Goal: Information Seeking & Learning: Find specific fact

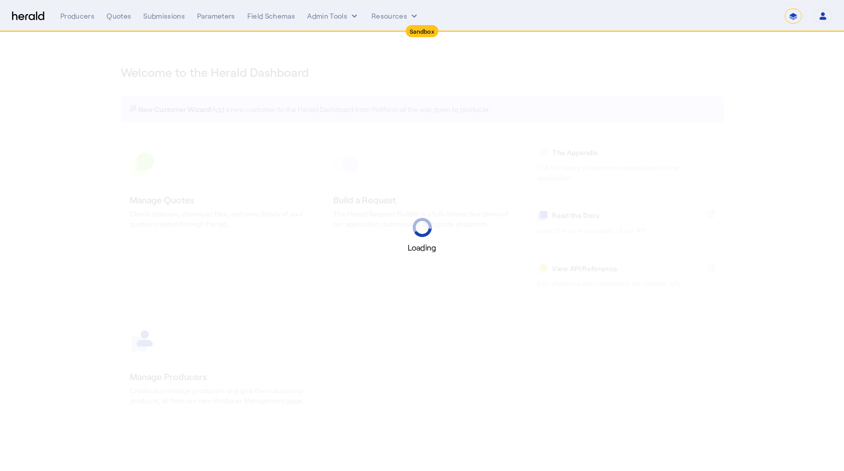
select select "*******"
select select "pfm_2v8p_herald_api"
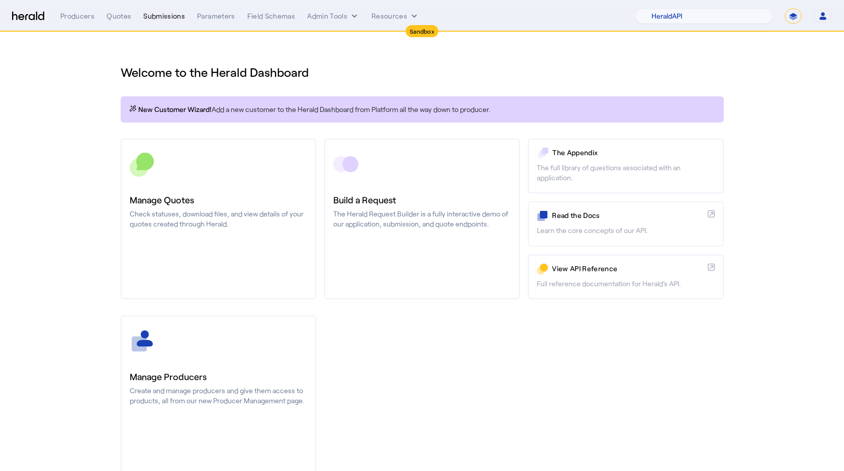
click at [171, 12] on div "Submissions" at bounding box center [164, 16] width 42 height 10
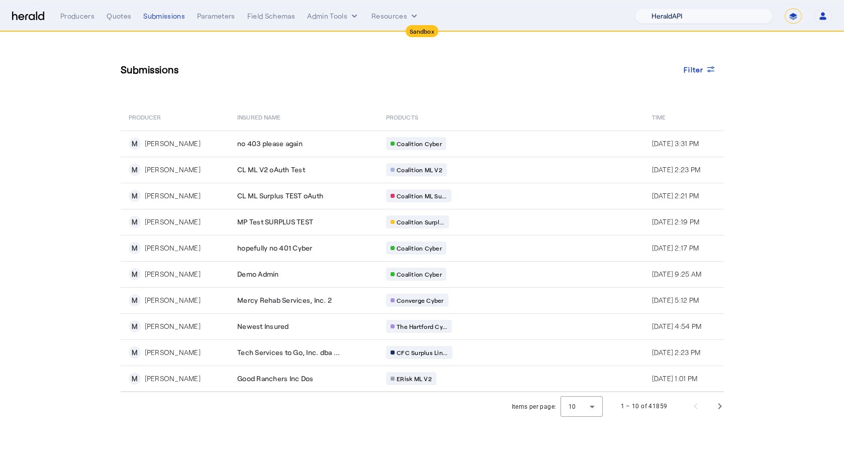
click at [752, 17] on select "1Fort Acrisure Acturis Affinity Advisors Affinity Risk Agentero AmWins Anzen Ao…" at bounding box center [704, 16] width 138 height 15
click at [732, 13] on select "1Fort Acrisure Acturis Affinity Advisors Affinity Risk Agentero AmWins Anzen Ao…" at bounding box center [704, 16] width 138 height 15
click at [738, 18] on select "1Fort Acrisure Acturis Affinity Advisors Affinity Risk Agentero AmWins Anzen Ao…" at bounding box center [704, 16] width 138 height 15
click at [791, 20] on select "**********" at bounding box center [792, 16] width 17 height 15
select select "**********"
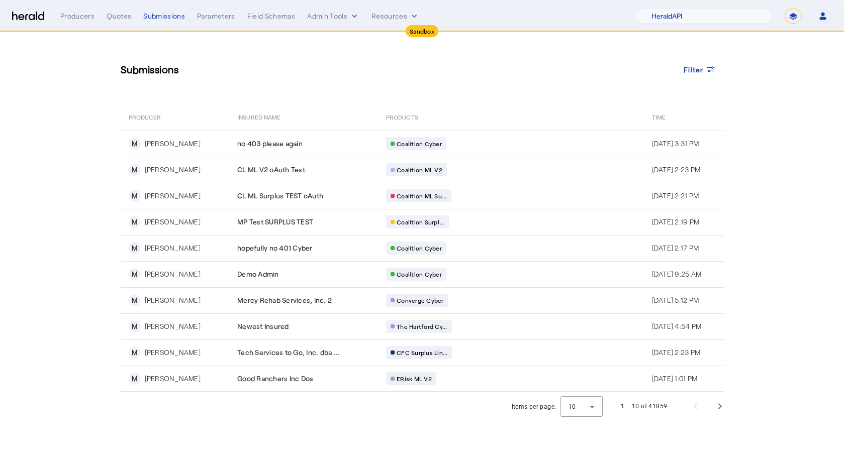
click at [784, 9] on select "**********" at bounding box center [792, 16] width 17 height 15
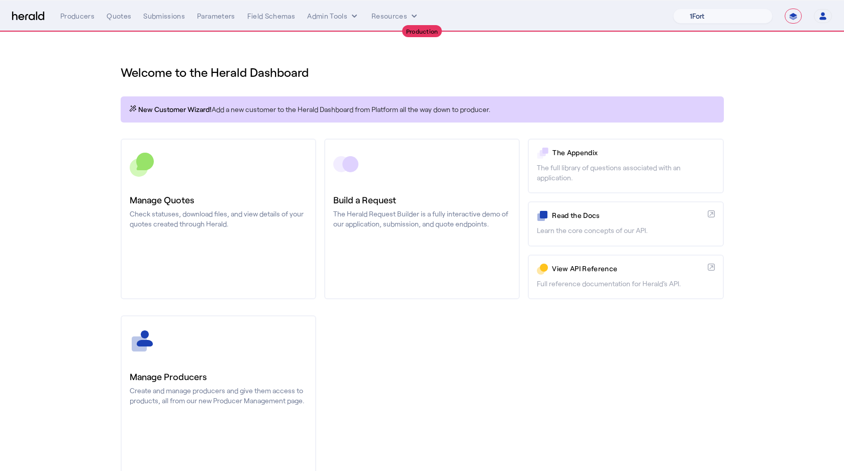
click at [744, 15] on select "1Fort Affinity Risk [PERSON_NAME] [PERSON_NAME] CRC Campus Coverage Citadel Fif…" at bounding box center [722, 16] width 99 height 15
select select "pfm_h3db_crc"
click at [673, 9] on select "1Fort Affinity Risk [PERSON_NAME] [PERSON_NAME] CRC Campus Coverage Citadel Fif…" at bounding box center [722, 16] width 99 height 15
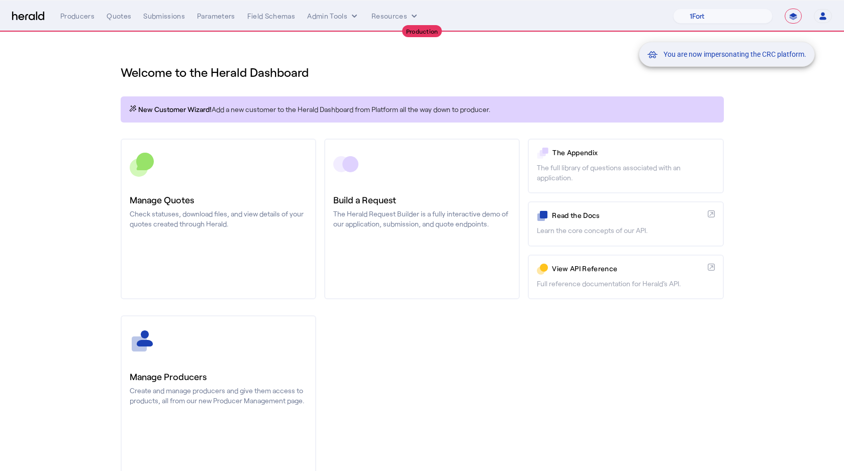
click at [161, 23] on div "You are now impersonating the CRC platform." at bounding box center [422, 235] width 844 height 471
click at [154, 17] on div "You are now impersonating the CRC platform." at bounding box center [422, 235] width 844 height 471
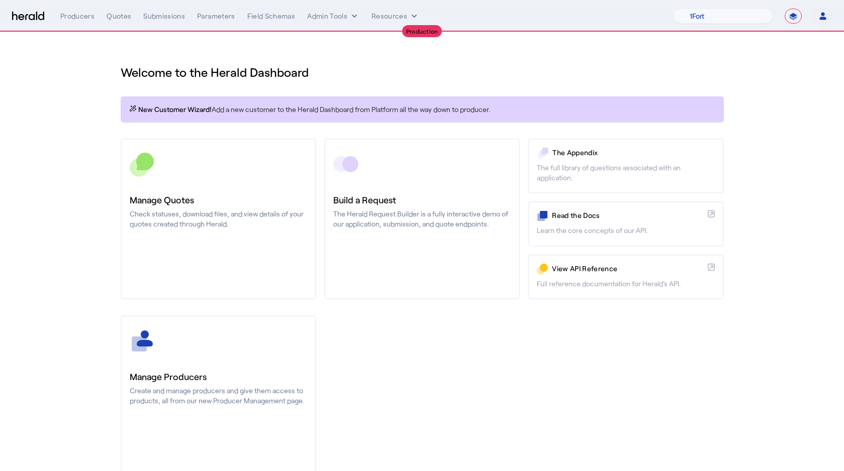
click at [153, 10] on div "**********" at bounding box center [445, 16] width 771 height 15
click at [159, 17] on div "Submissions" at bounding box center [164, 16] width 42 height 10
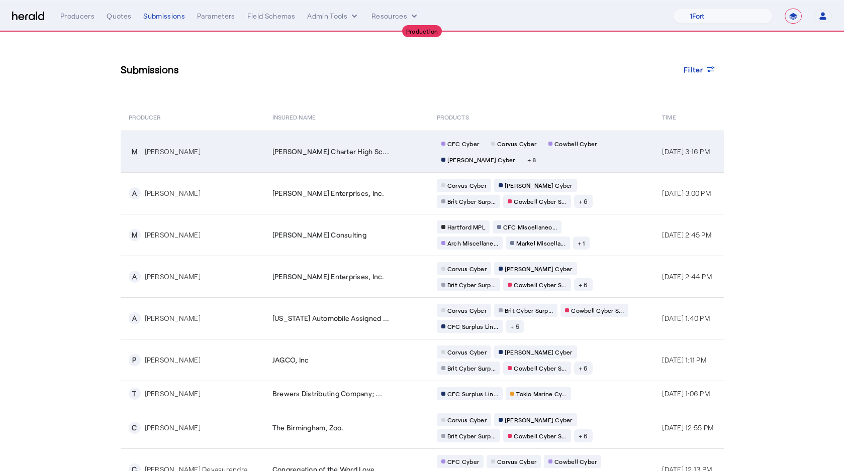
click at [373, 145] on td "[PERSON_NAME] Charter High Sc..." at bounding box center [346, 152] width 164 height 42
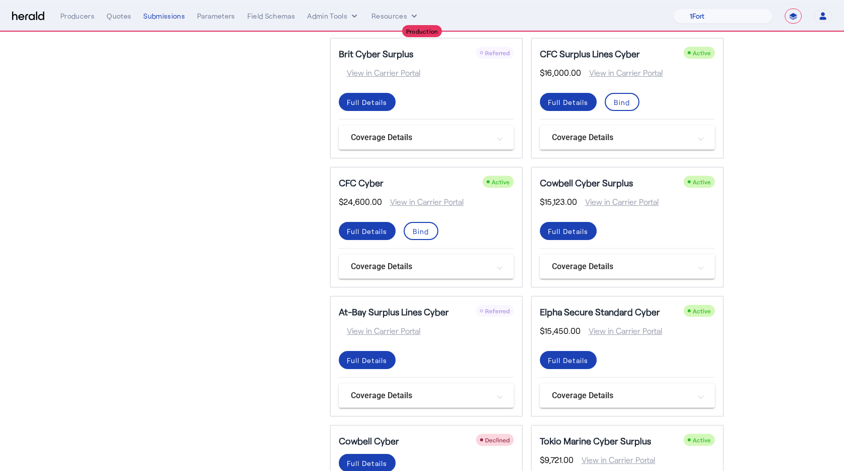
scroll to position [390, 0]
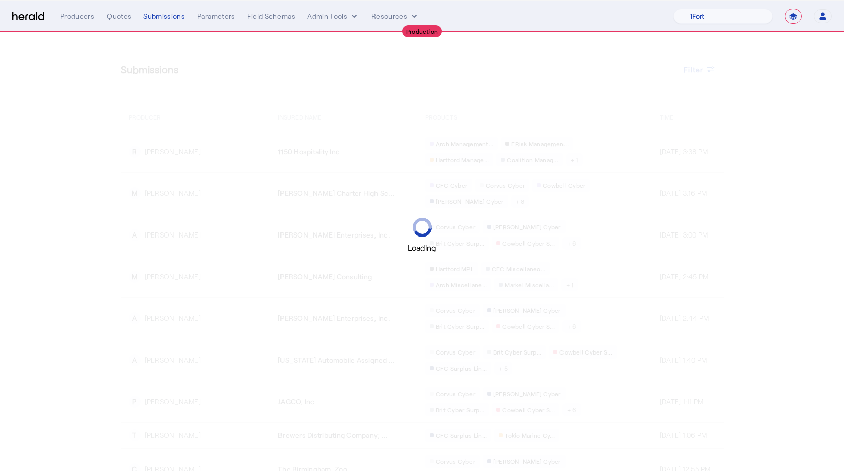
click at [315, 189] on div "Loading" at bounding box center [422, 235] width 844 height 471
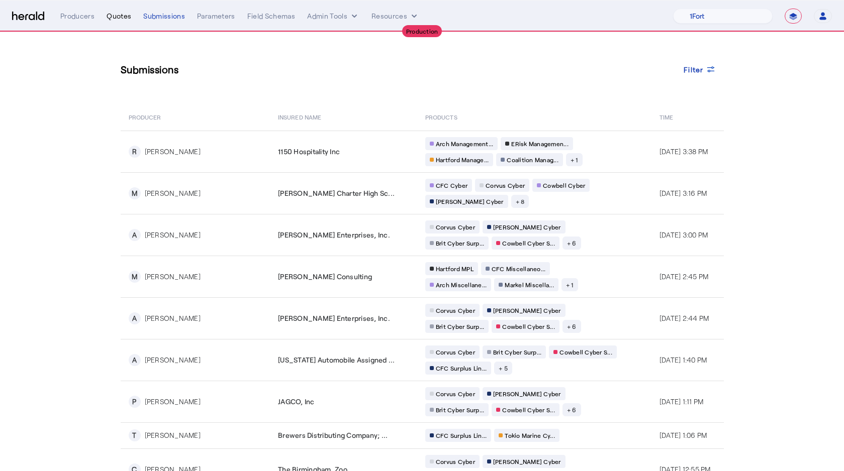
click at [111, 15] on div "Quotes" at bounding box center [119, 16] width 25 height 10
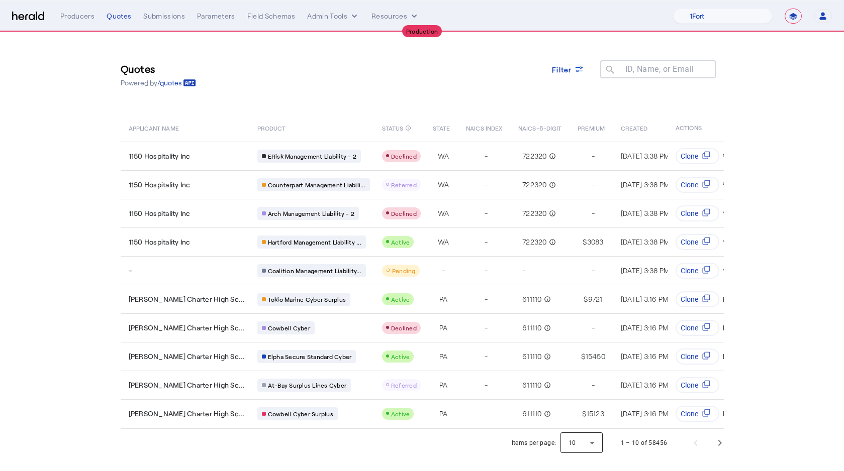
click at [585, 442] on div at bounding box center [581, 443] width 42 height 24
click at [580, 422] on span "50" at bounding box center [582, 416] width 26 height 12
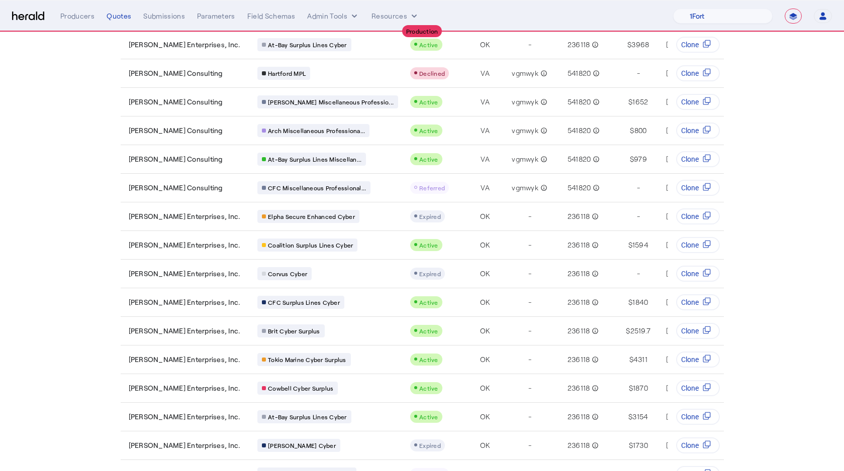
scroll to position [1131, 0]
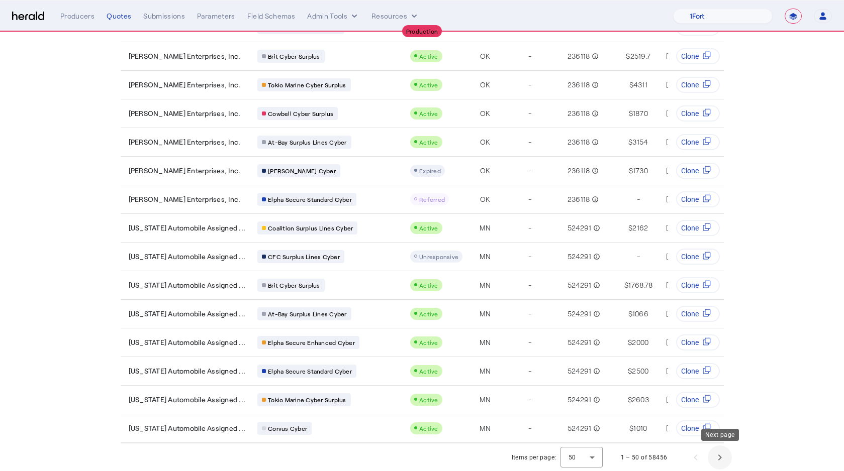
click at [717, 456] on span "Next page" at bounding box center [719, 458] width 24 height 24
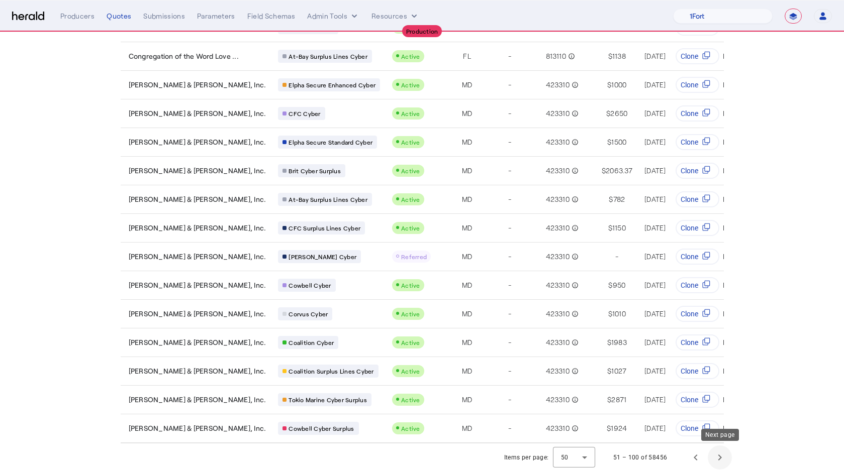
click at [721, 460] on span "Next page" at bounding box center [719, 458] width 24 height 24
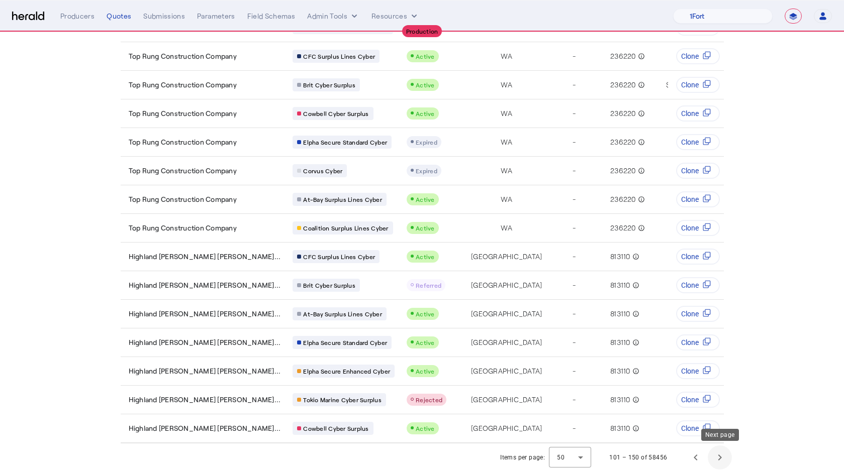
click at [723, 463] on span "Next page" at bounding box center [719, 458] width 24 height 24
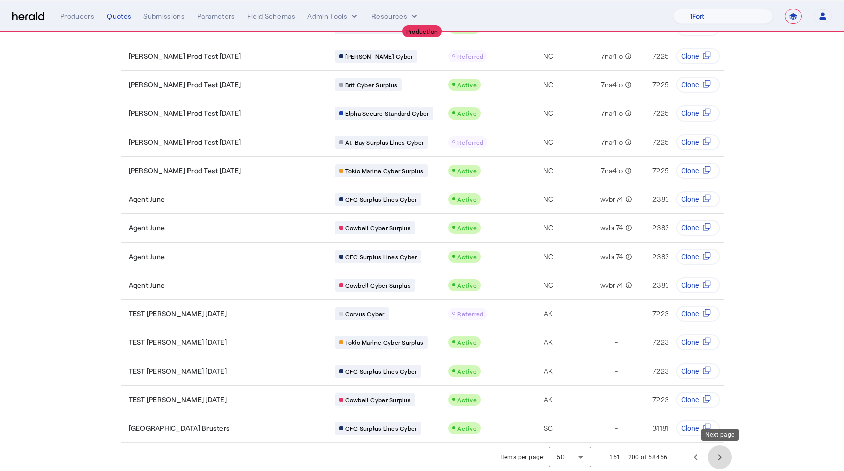
click at [712, 456] on span "Next page" at bounding box center [719, 458] width 24 height 24
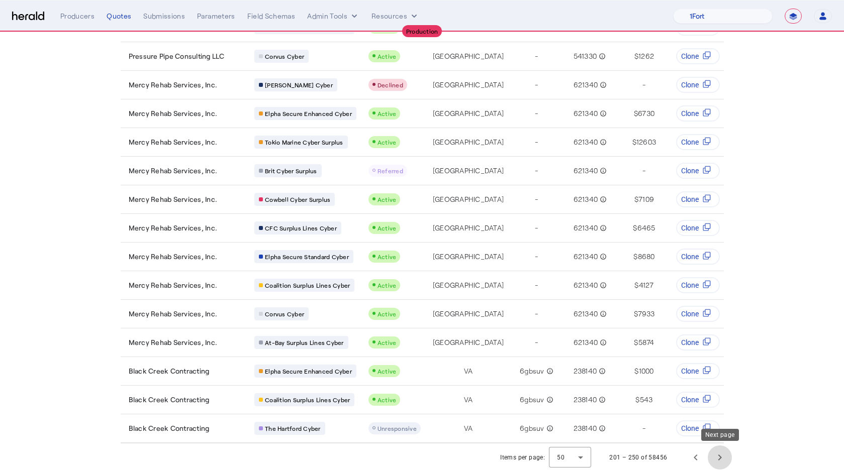
click at [717, 455] on span "Next page" at bounding box center [719, 458] width 24 height 24
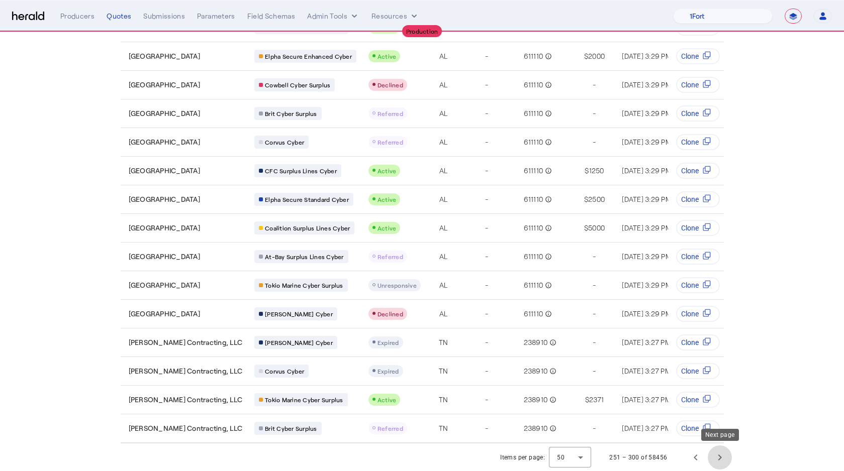
click at [719, 452] on span "Next page" at bounding box center [719, 458] width 24 height 24
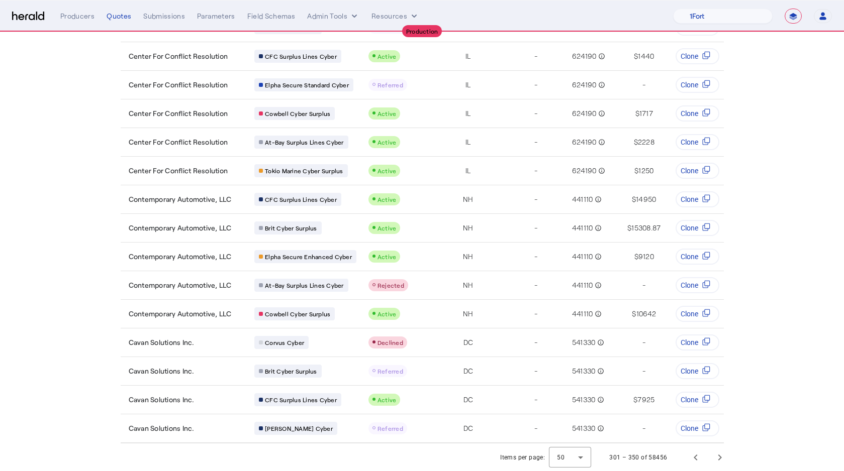
click at [716, 466] on span "Next page" at bounding box center [719, 458] width 24 height 24
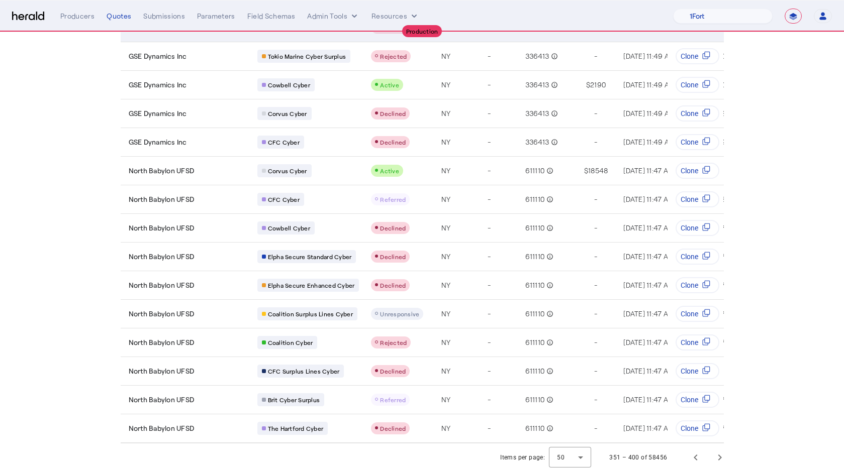
scroll to position [1126, 0]
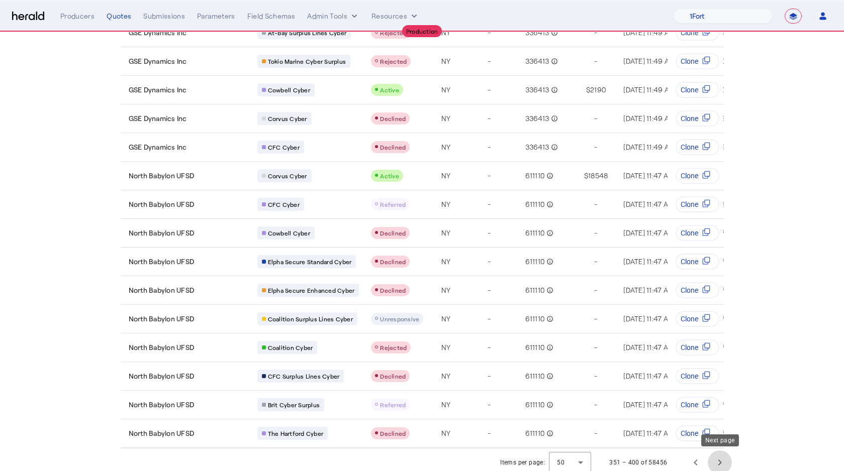
click at [722, 462] on span "Next page" at bounding box center [719, 463] width 24 height 24
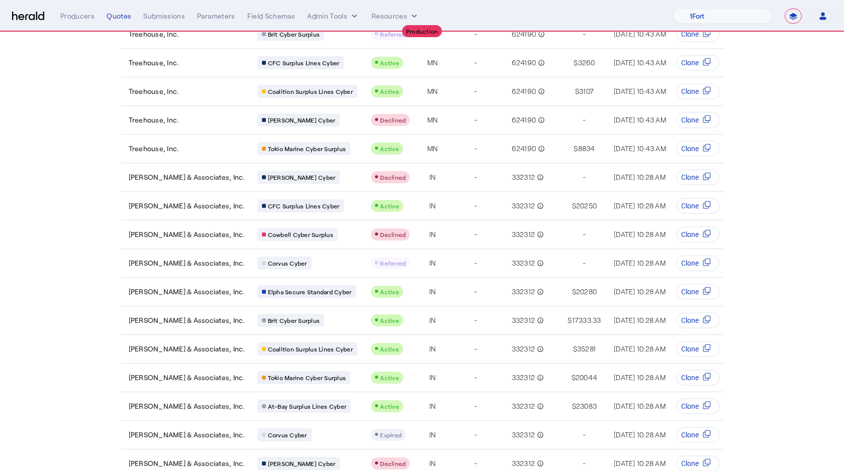
scroll to position [1131, 0]
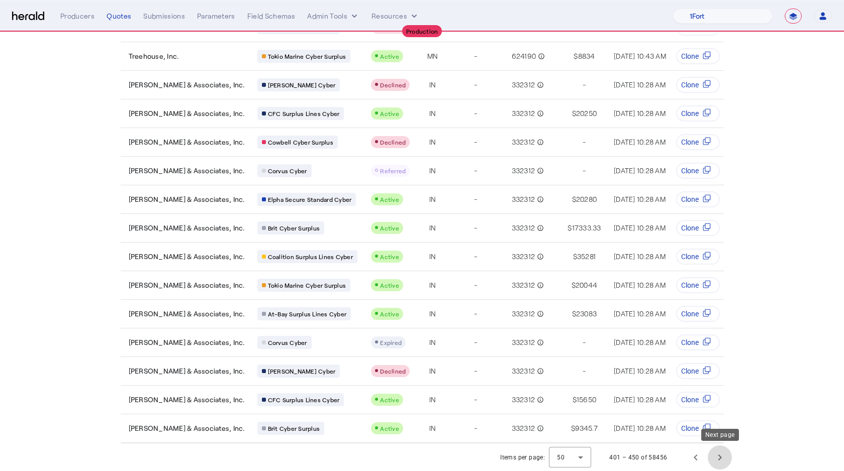
click at [717, 450] on span "Next page" at bounding box center [719, 458] width 24 height 24
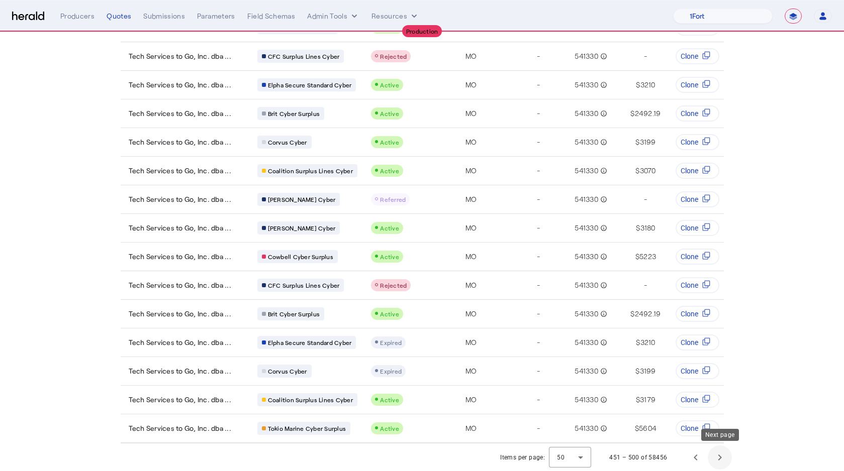
click at [723, 464] on span "Next page" at bounding box center [719, 458] width 24 height 24
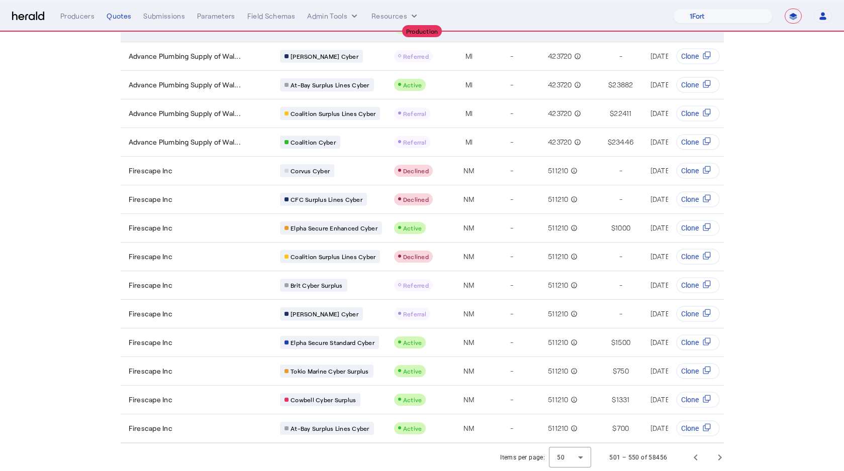
scroll to position [808, 0]
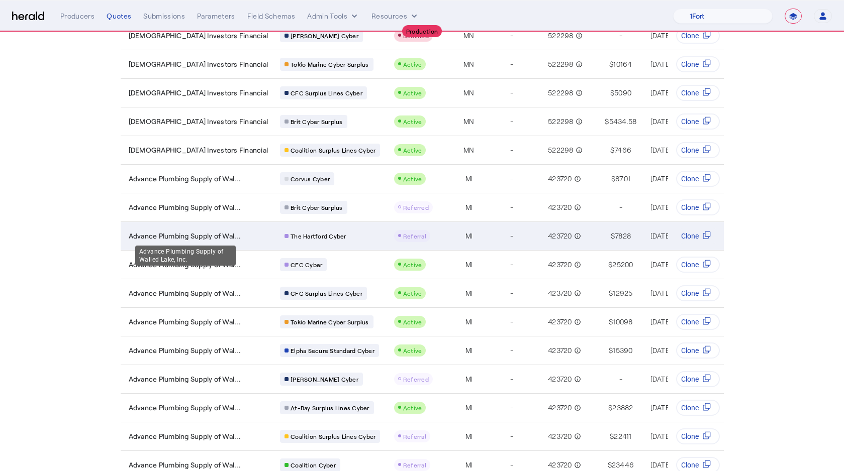
click at [214, 234] on span "Advance Plumbing Supply of Wal..." at bounding box center [185, 236] width 112 height 10
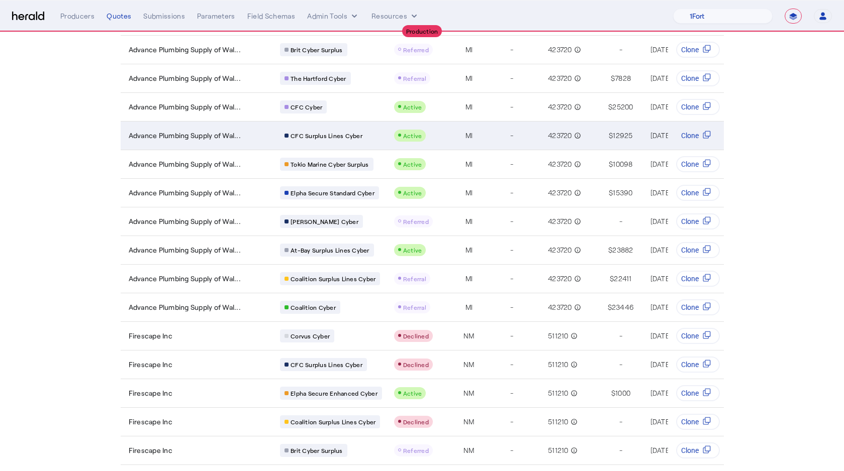
scroll to position [1131, 0]
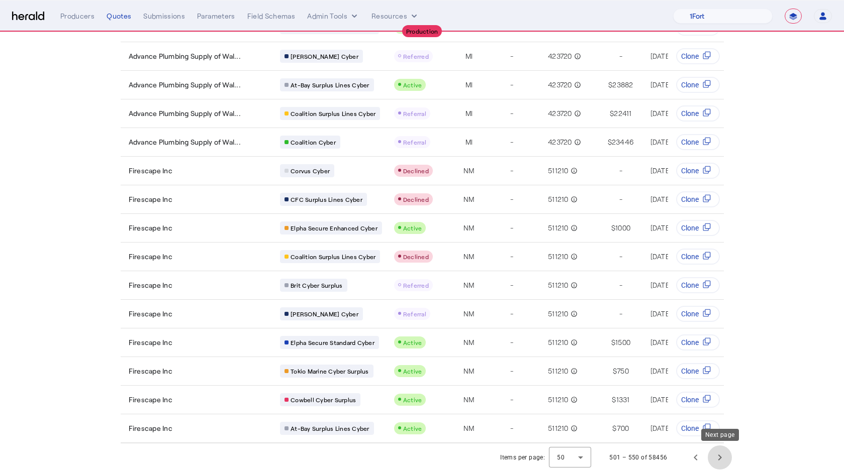
click at [723, 454] on span "Next page" at bounding box center [719, 458] width 24 height 24
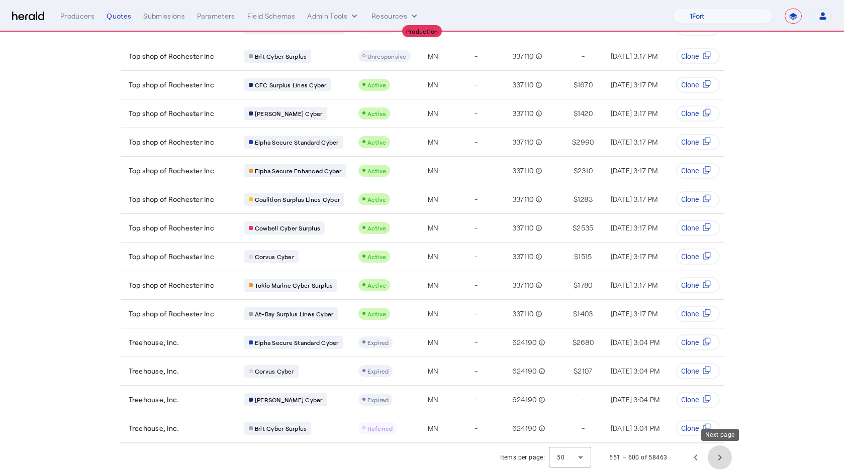
click at [719, 461] on span "Next page" at bounding box center [719, 458] width 24 height 24
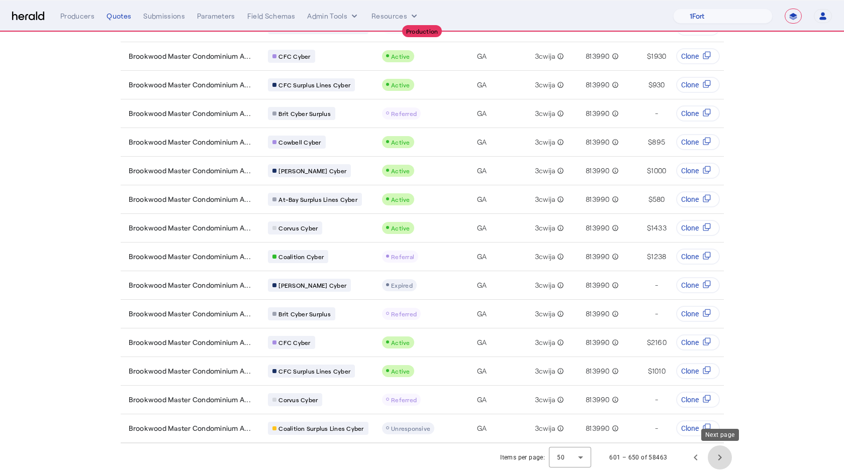
click at [715, 453] on span "Next page" at bounding box center [719, 458] width 24 height 24
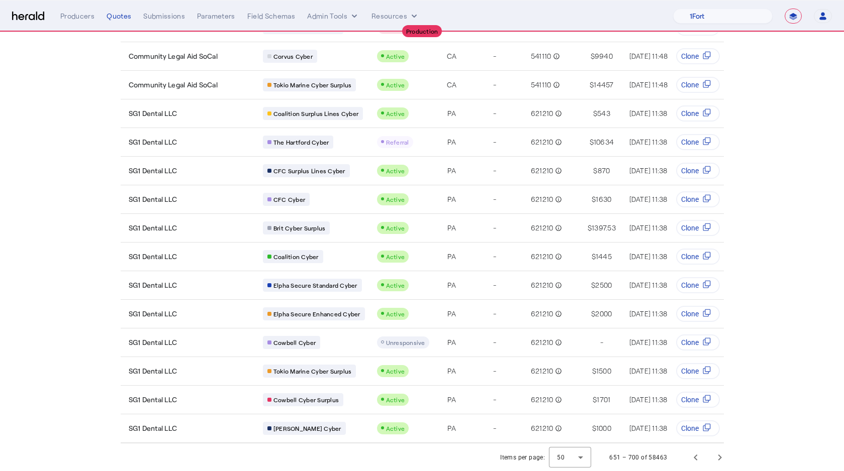
click at [719, 453] on span "Next page" at bounding box center [719, 458] width 24 height 24
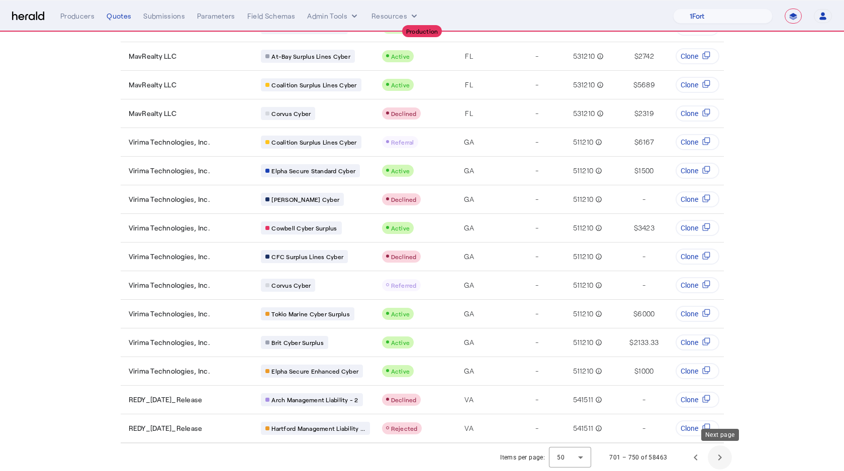
click at [720, 454] on span "Next page" at bounding box center [719, 458] width 24 height 24
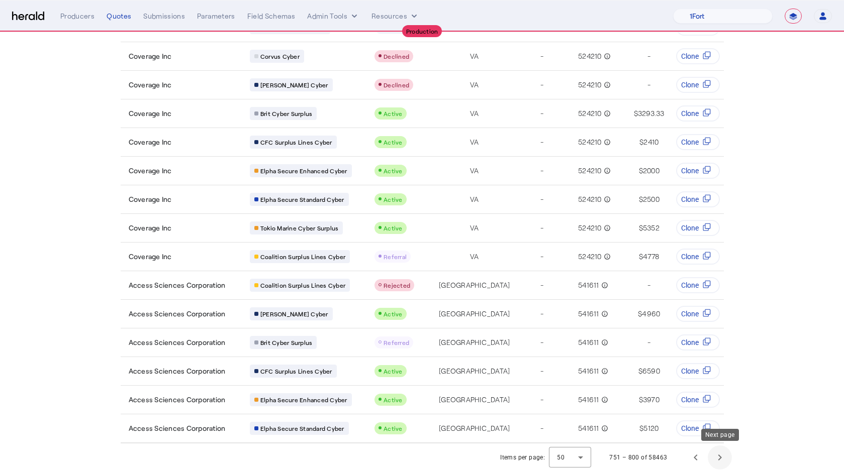
click at [719, 464] on span "Next page" at bounding box center [719, 458] width 24 height 24
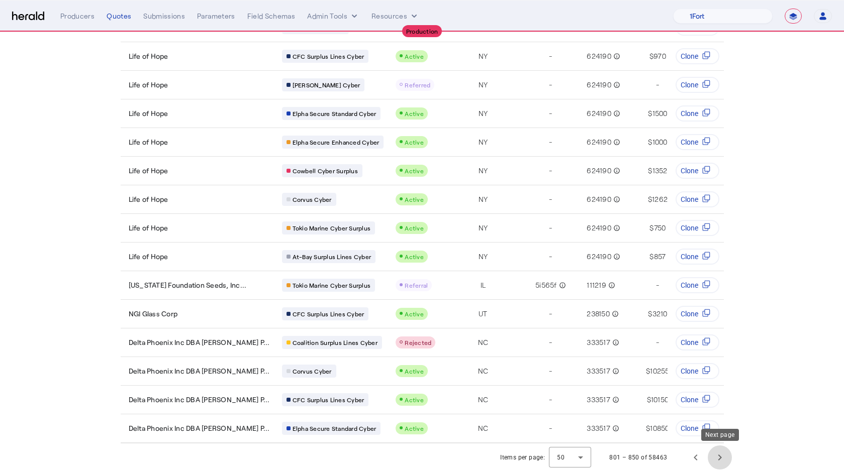
click at [717, 462] on span "Next page" at bounding box center [719, 458] width 24 height 24
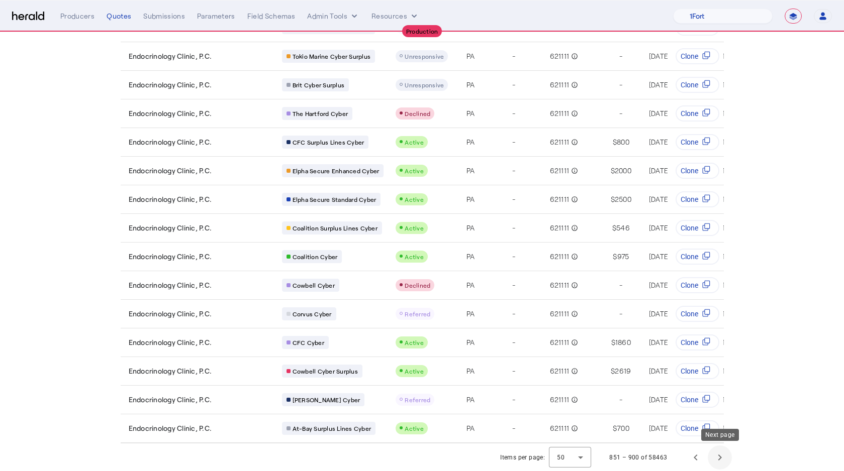
click at [723, 456] on span "Next page" at bounding box center [719, 458] width 24 height 24
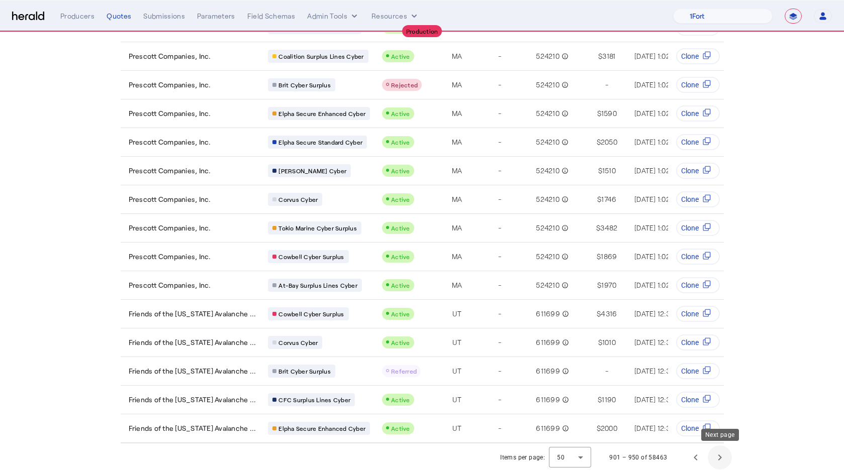
click at [717, 457] on span "Next page" at bounding box center [719, 458] width 24 height 24
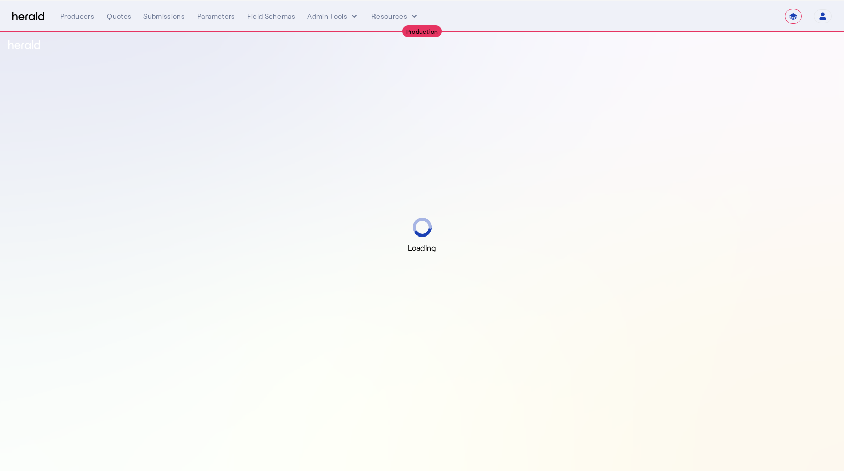
select select "**********"
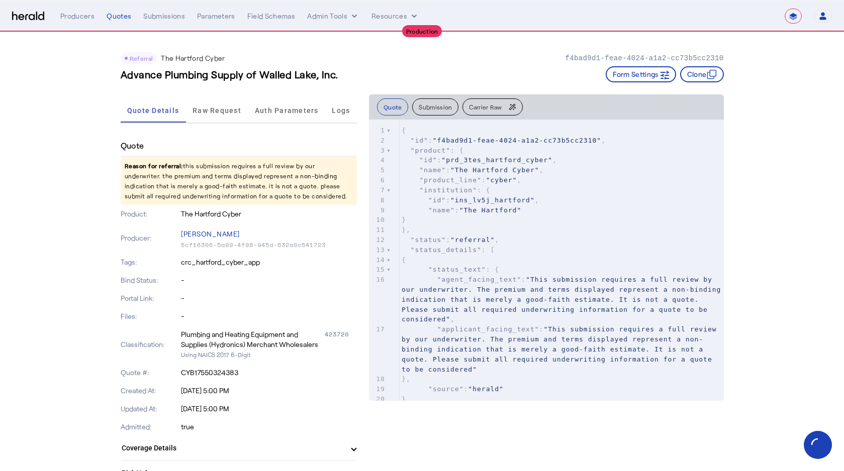
click at [455, 209] on span ""name" : "The Hartford"" at bounding box center [461, 210] width 120 height 8
type textarea "**********"
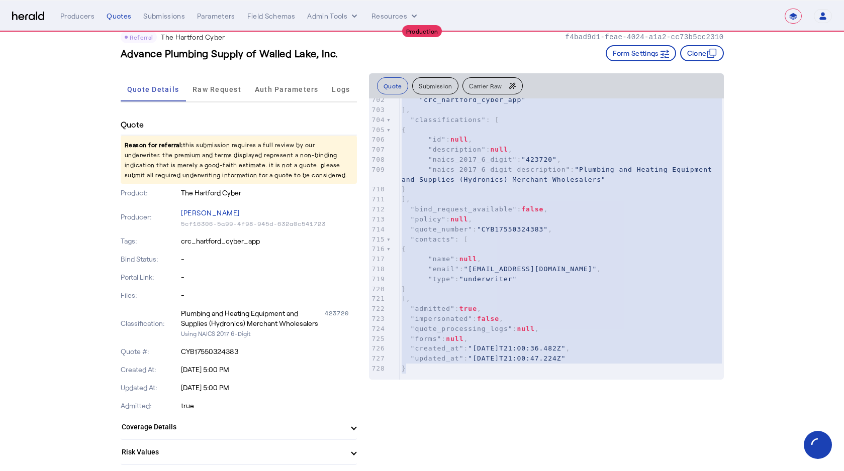
scroll to position [30, 0]
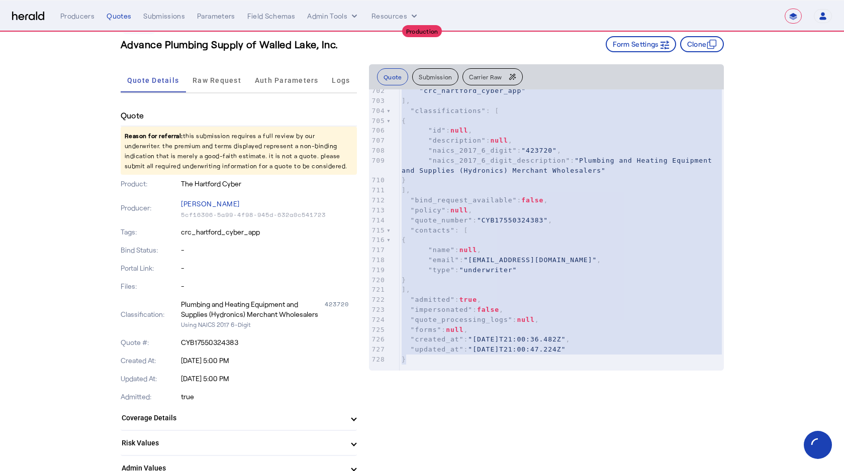
click at [447, 79] on button "Submission" at bounding box center [435, 76] width 46 height 17
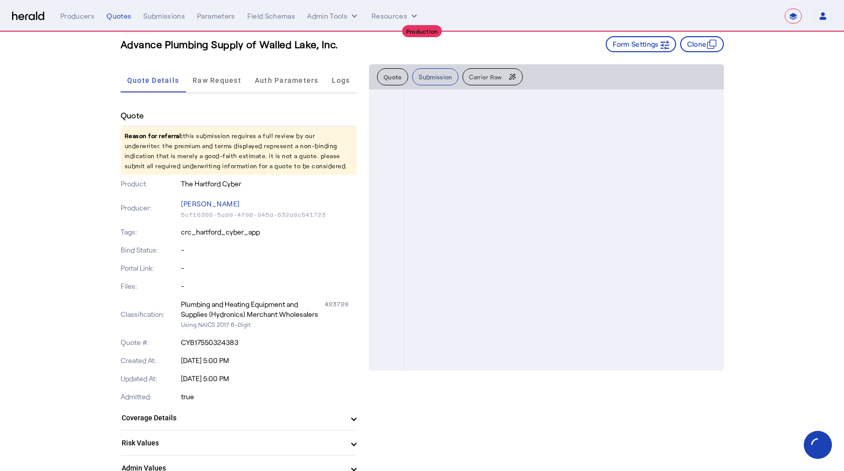
scroll to position [0, 0]
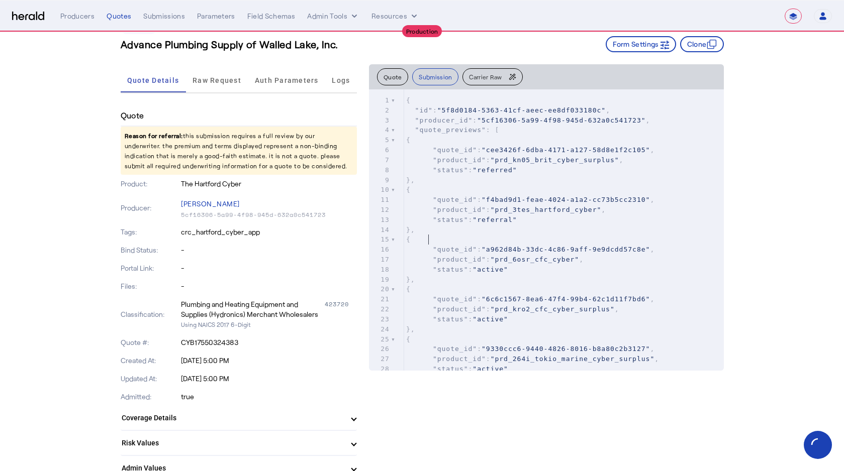
click at [500, 236] on pre "{" at bounding box center [564, 240] width 320 height 10
type textarea "**********"
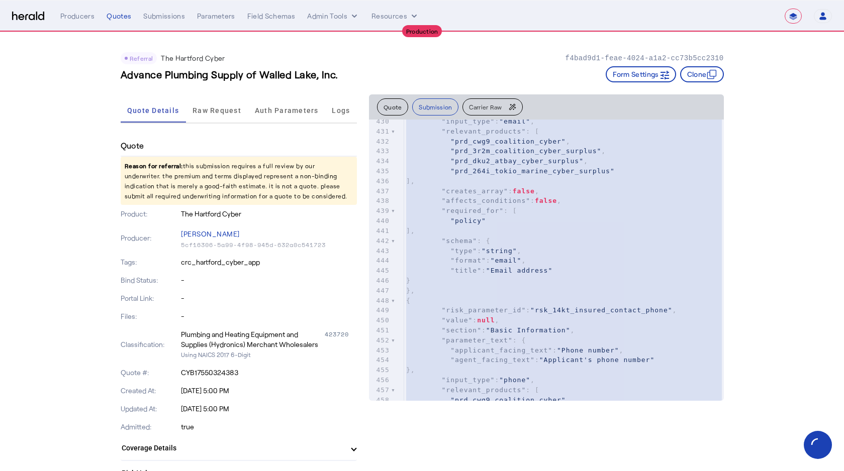
click at [472, 108] on span "Carrier Raw" at bounding box center [485, 107] width 33 height 6
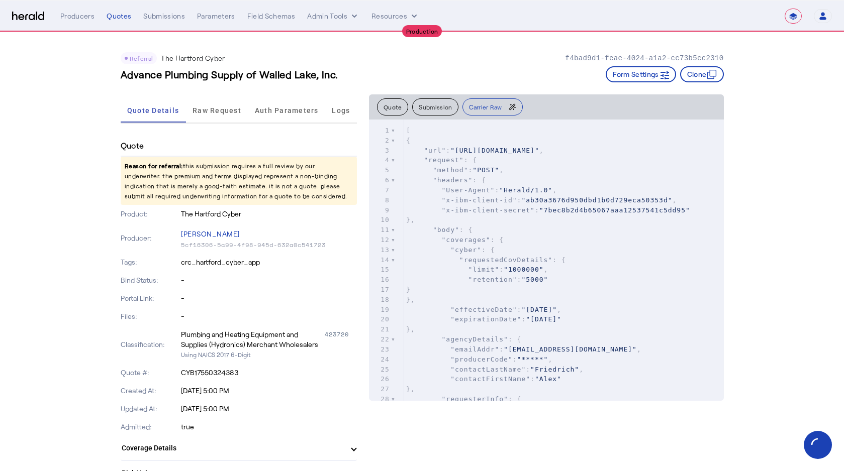
click at [435, 108] on button "Submission" at bounding box center [435, 106] width 46 height 17
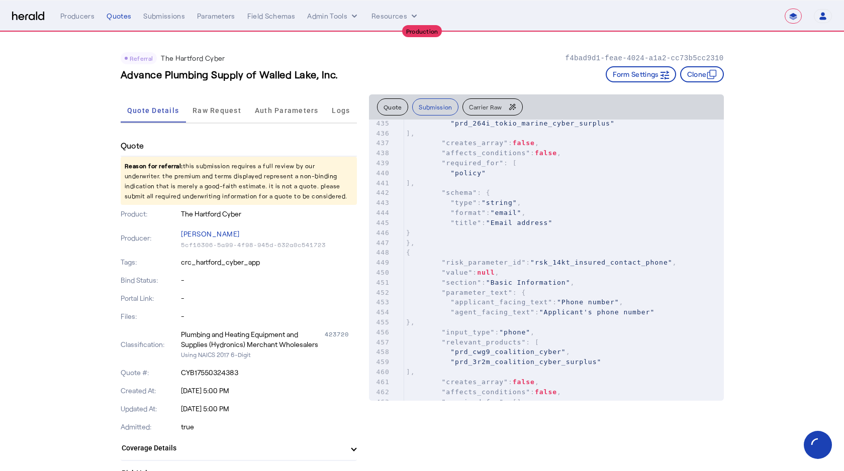
drag, startPoint x: 469, startPoint y: 232, endPoint x: 322, endPoint y: 197, distance: 150.7
click at [444, 229] on pre "}" at bounding box center [564, 233] width 320 height 10
click at [296, 109] on span "Auth Parameters" at bounding box center [287, 110] width 64 height 7
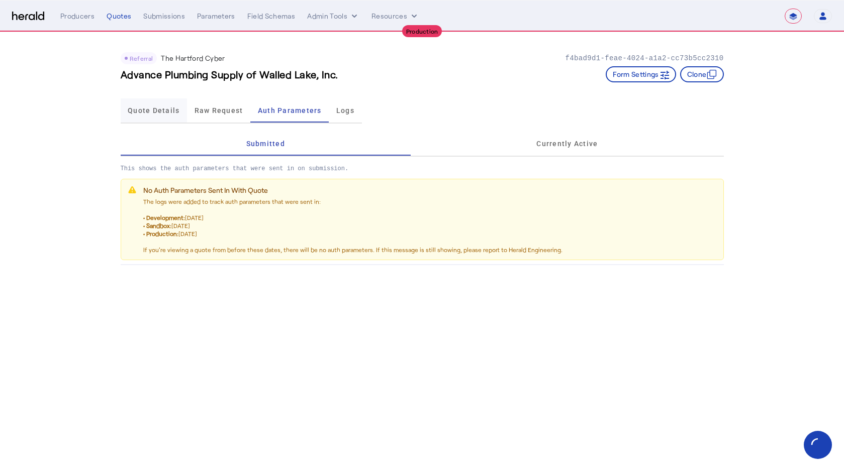
click at [155, 115] on span "Quote Details" at bounding box center [154, 110] width 52 height 24
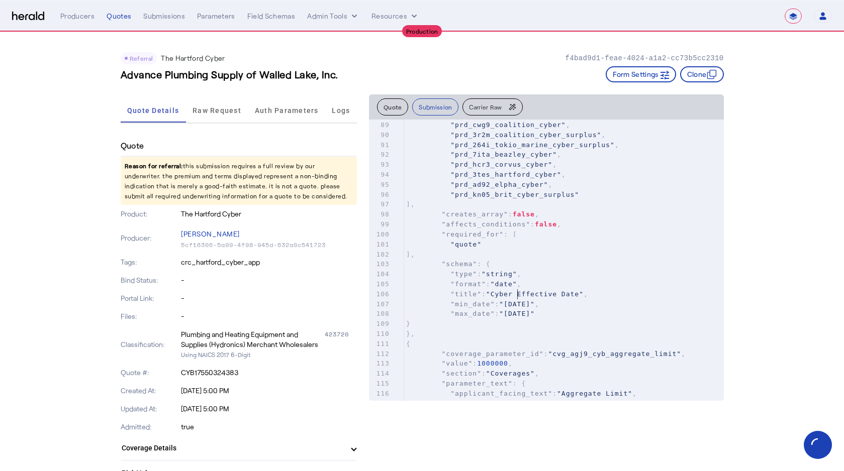
click at [516, 295] on span ""Cyber Effective Date"" at bounding box center [534, 294] width 97 height 8
type textarea "**********"
